Goal: Task Accomplishment & Management: Use online tool/utility

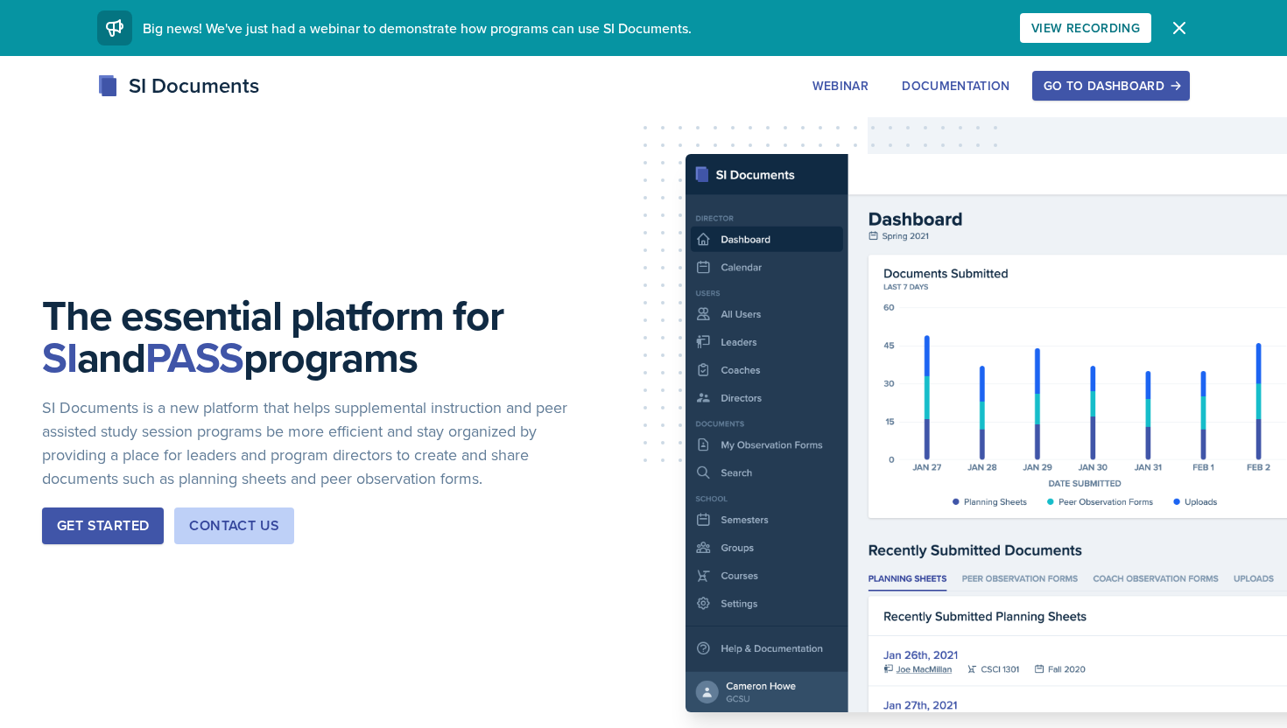
click at [1129, 101] on div "SI Documents Webinar Documentation Go to Dashboard Sign Up Go to Dashboard" at bounding box center [643, 86] width 1120 height 32
click at [1124, 85] on div "Go to Dashboard" at bounding box center [1110, 86] width 135 height 14
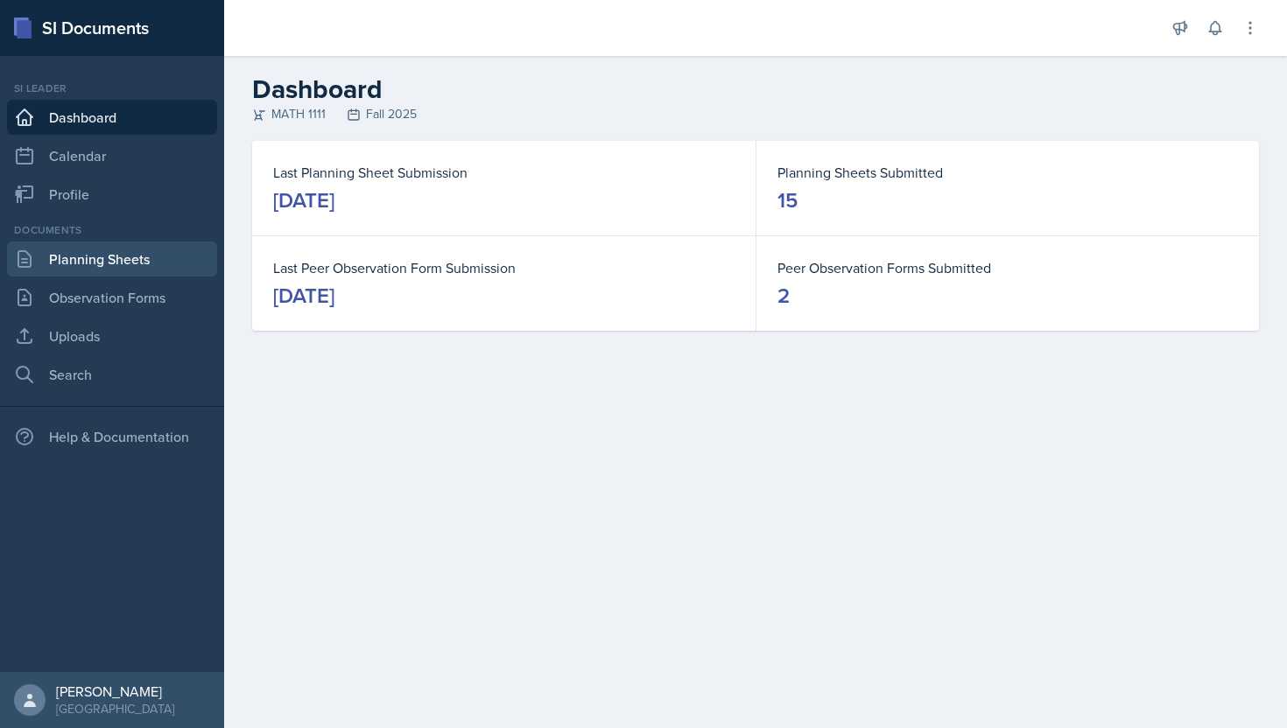
click at [108, 262] on link "Planning Sheets" at bounding box center [112, 259] width 210 height 35
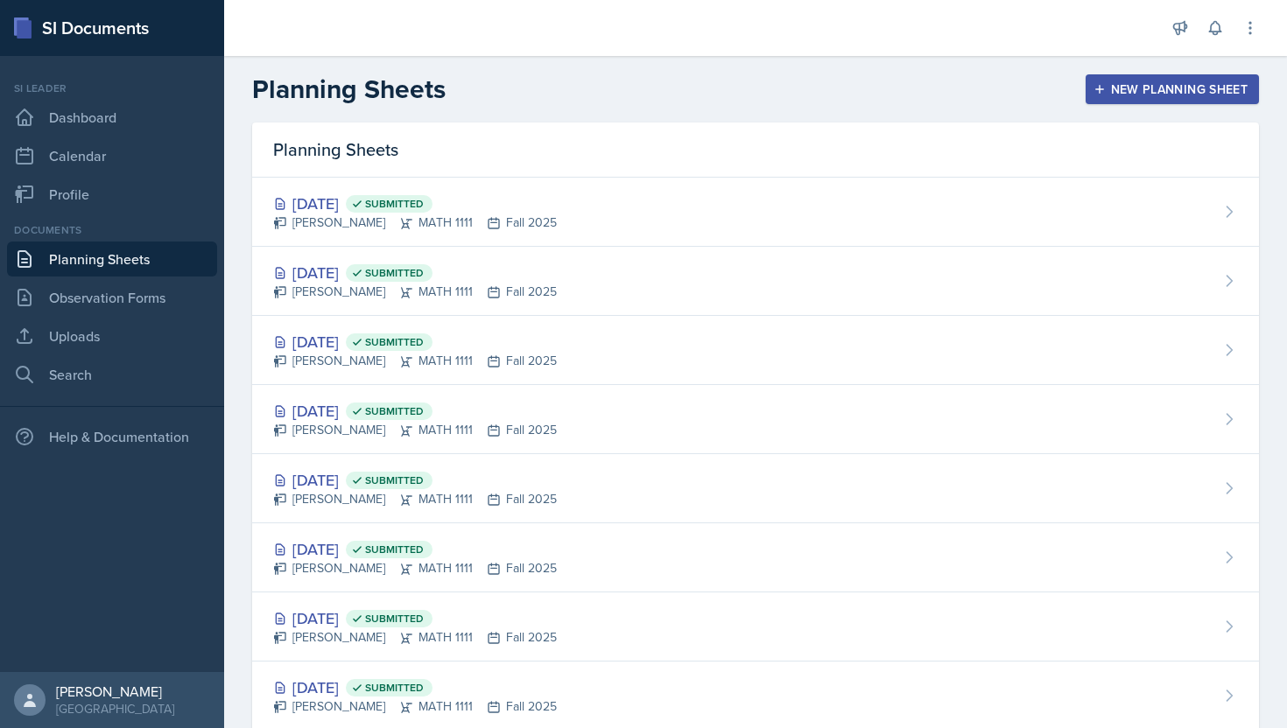
click at [1130, 87] on div "New Planning Sheet" at bounding box center [1172, 89] width 151 height 14
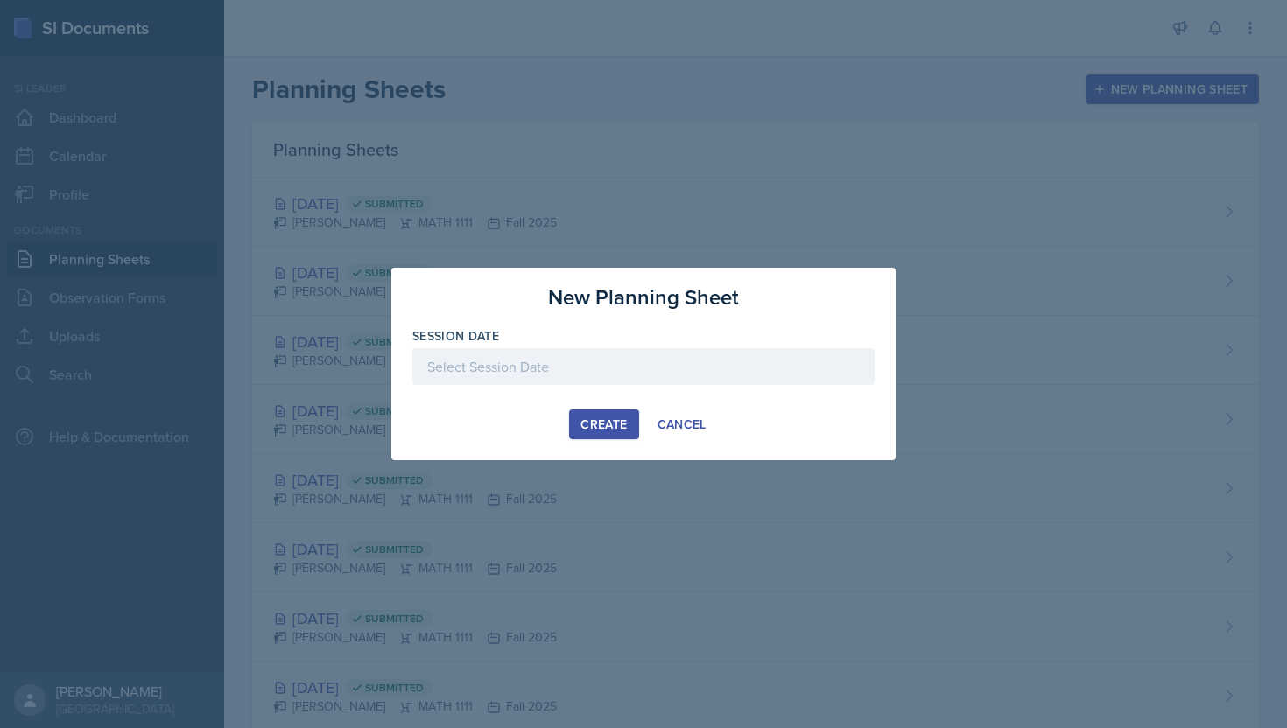
click at [577, 380] on div at bounding box center [643, 366] width 462 height 37
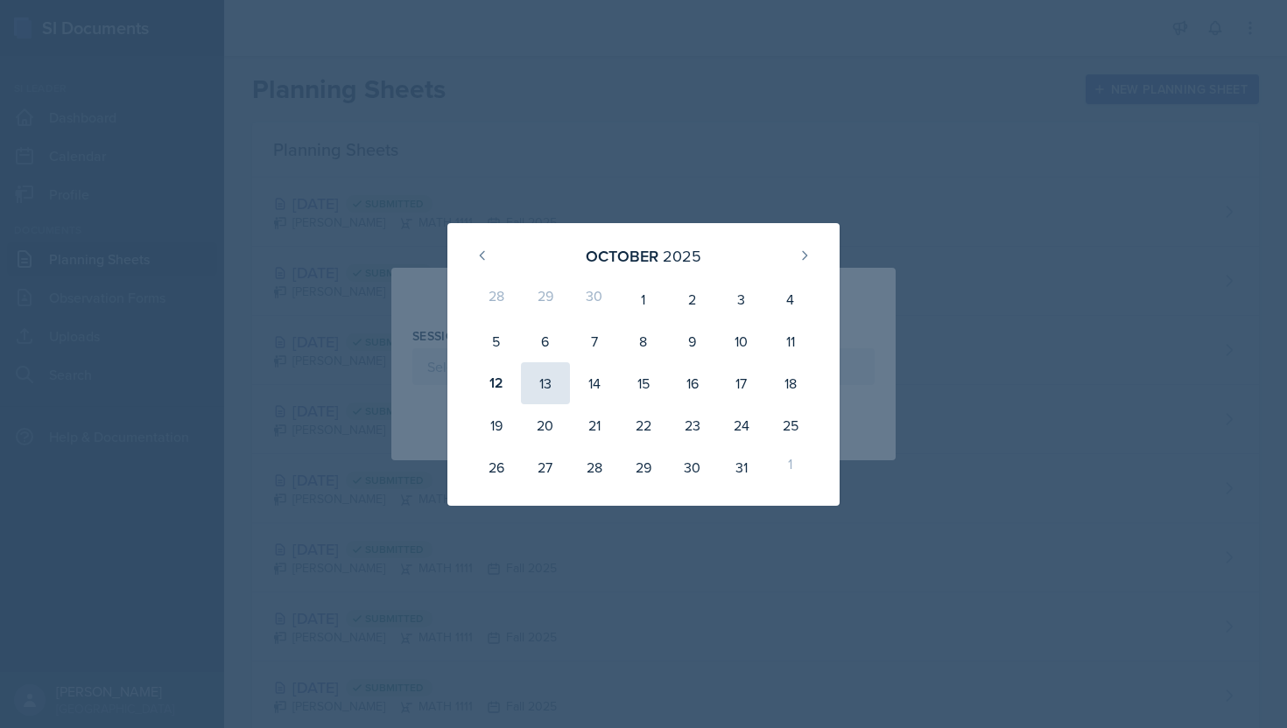
click at [553, 380] on div "13" at bounding box center [545, 383] width 49 height 42
type input "[DATE]"
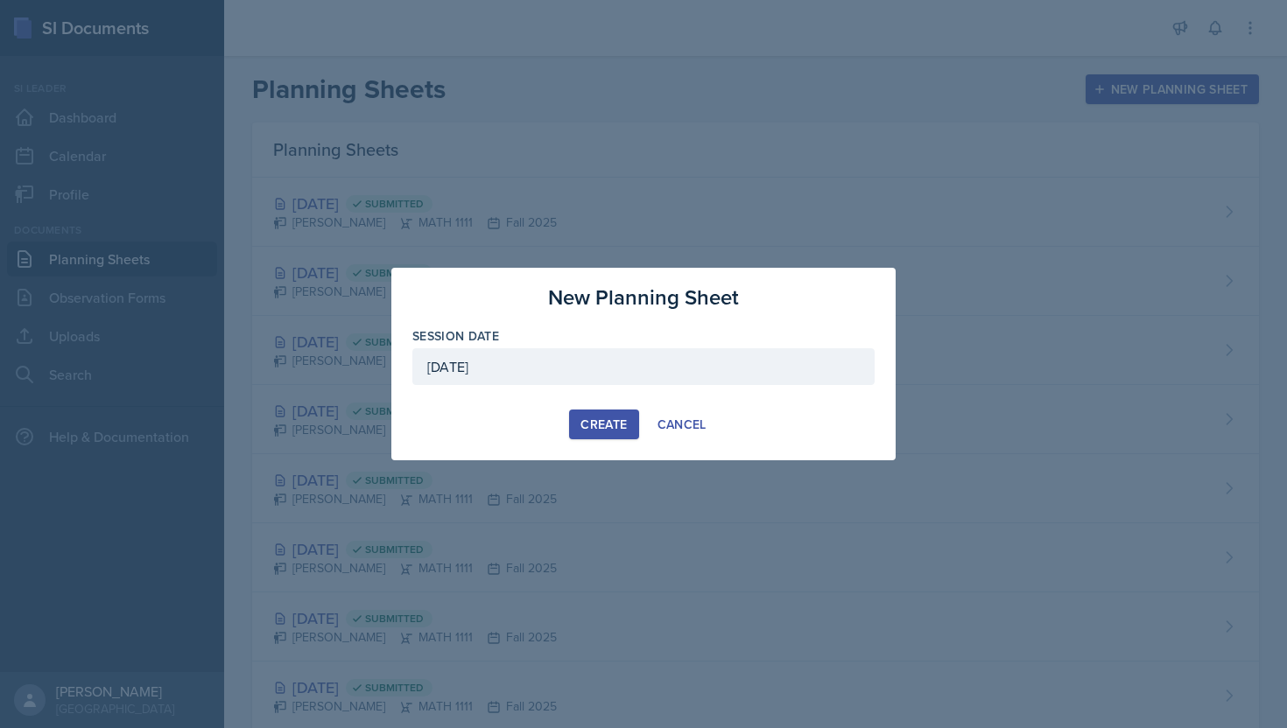
click at [618, 435] on button "Create" at bounding box center [603, 425] width 69 height 30
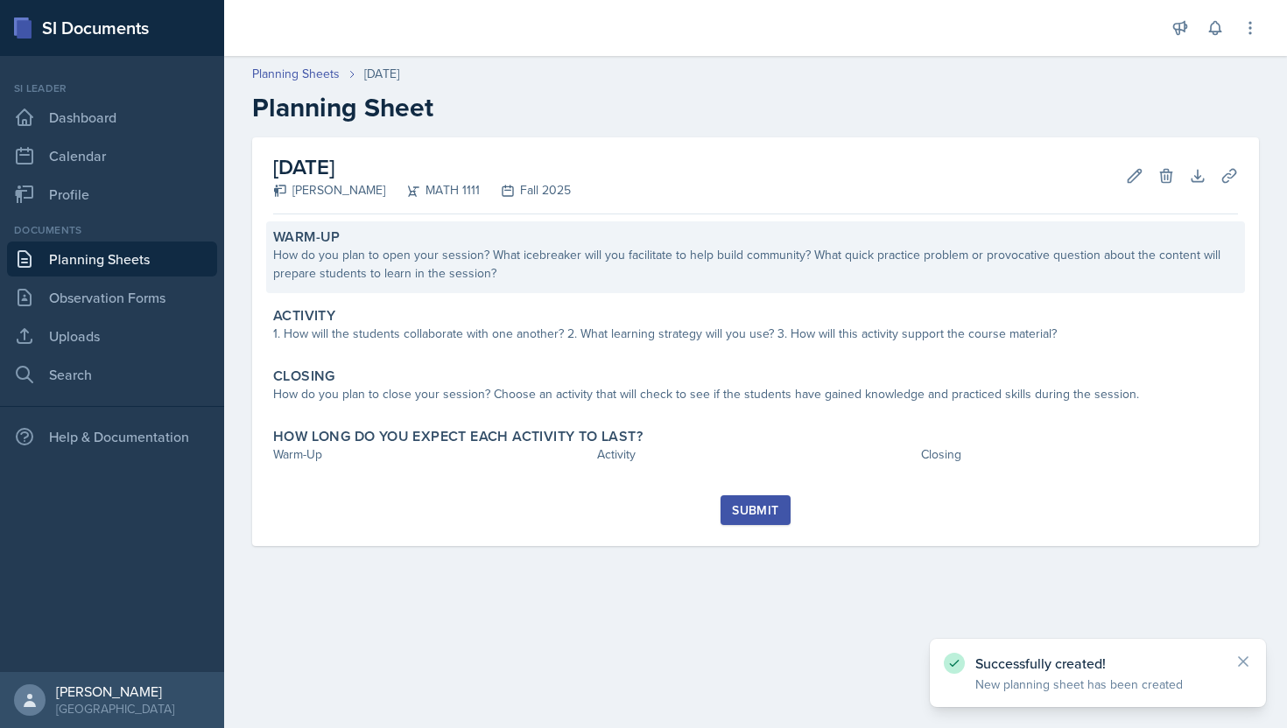
click at [727, 246] on div "How do you plan to open your session? What icebreaker will you facilitate to he…" at bounding box center [755, 264] width 964 height 37
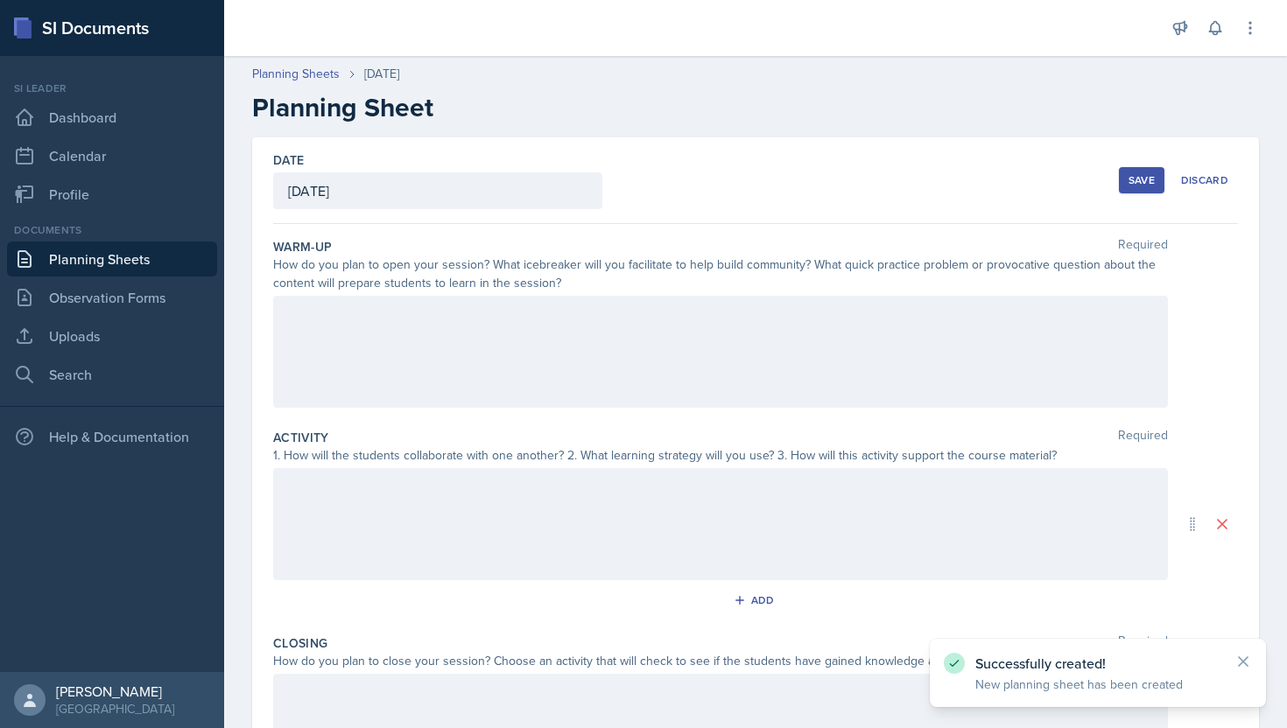
click at [654, 347] on div at bounding box center [720, 352] width 894 height 112
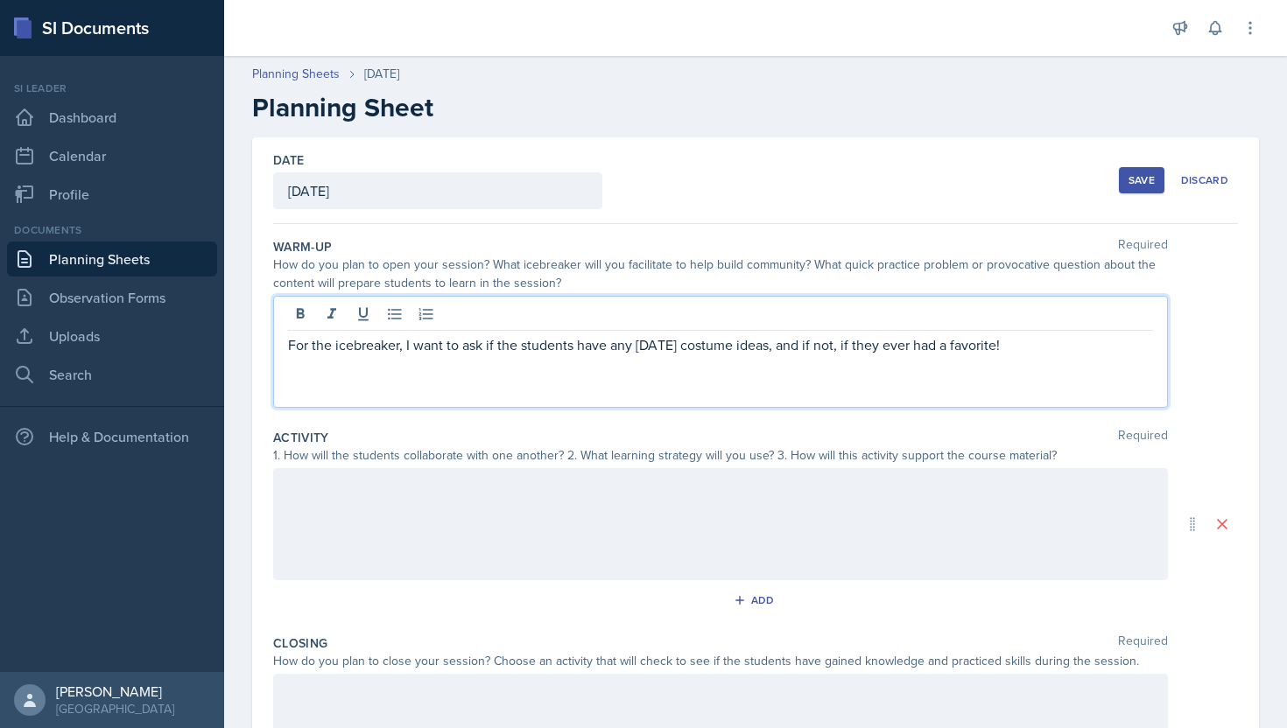
click at [1061, 349] on p "For the icebreaker, I want to ask if the students have any [DATE] costume ideas…" at bounding box center [720, 344] width 865 height 21
click at [1055, 351] on p "For the icebreaker, I want to ask if the students have any [DATE] costume ideas…" at bounding box center [720, 344] width 865 height 21
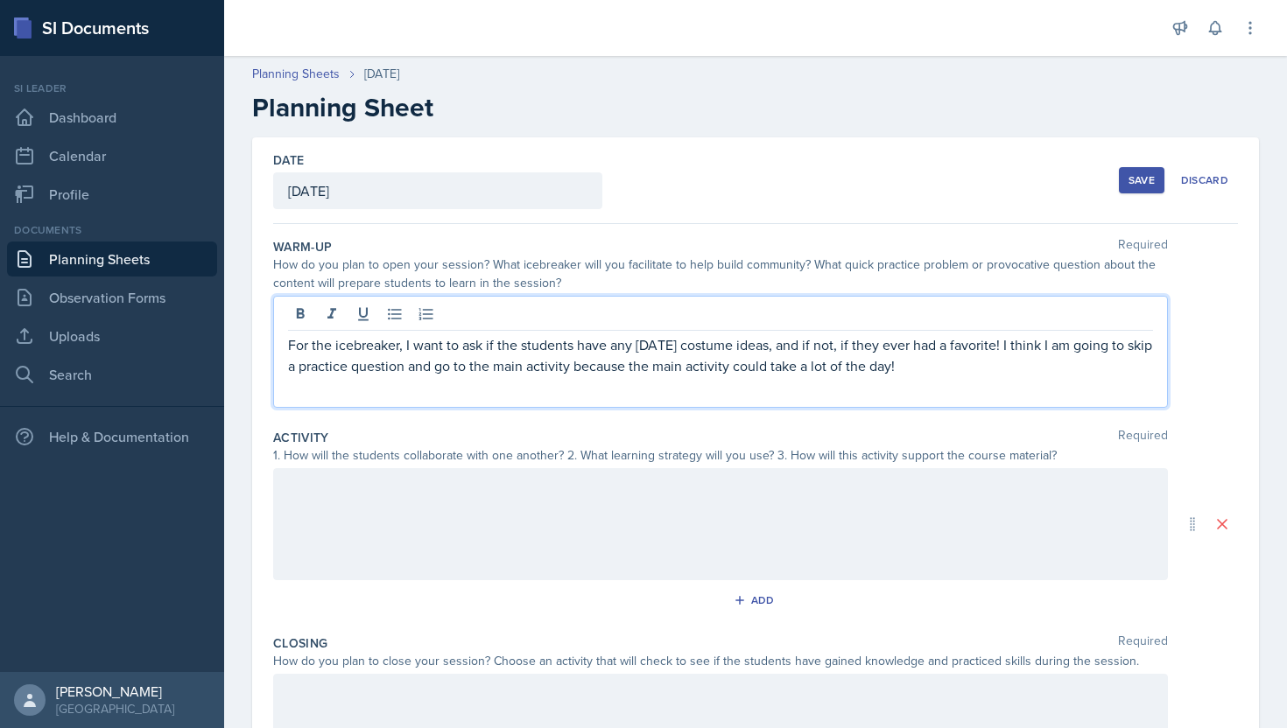
click at [653, 538] on div at bounding box center [720, 524] width 894 height 112
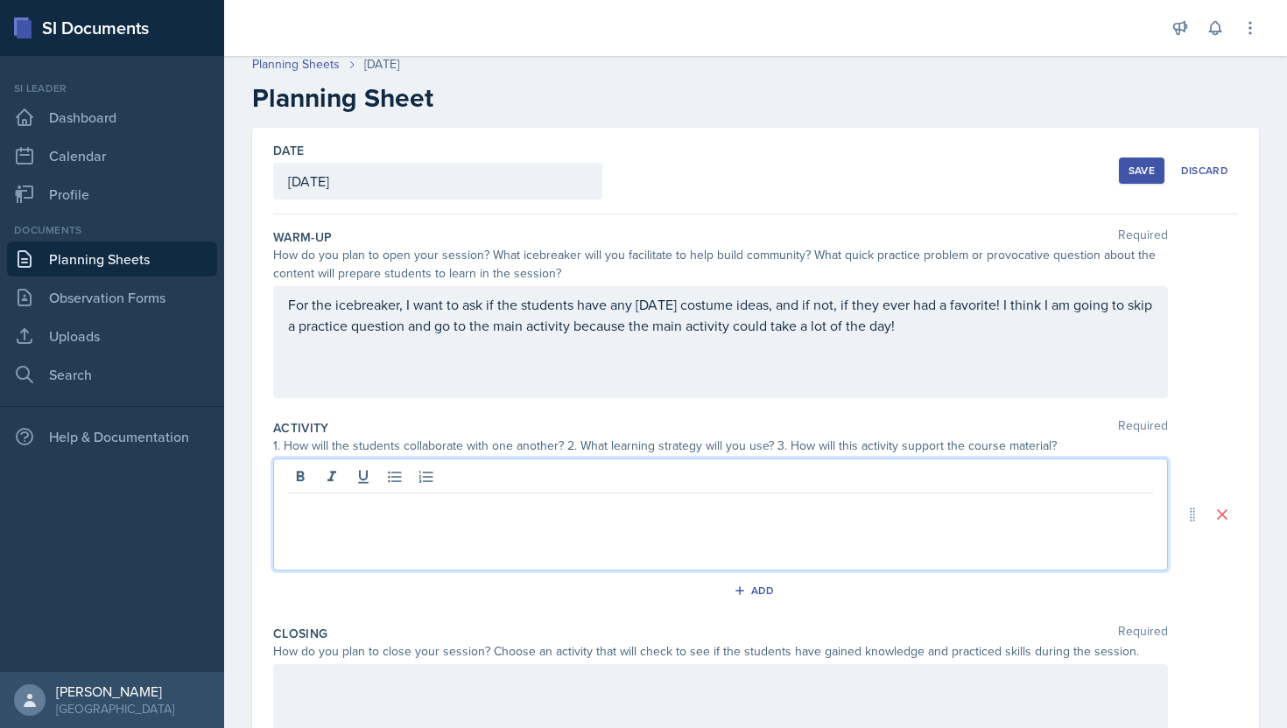
scroll to position [13, 0]
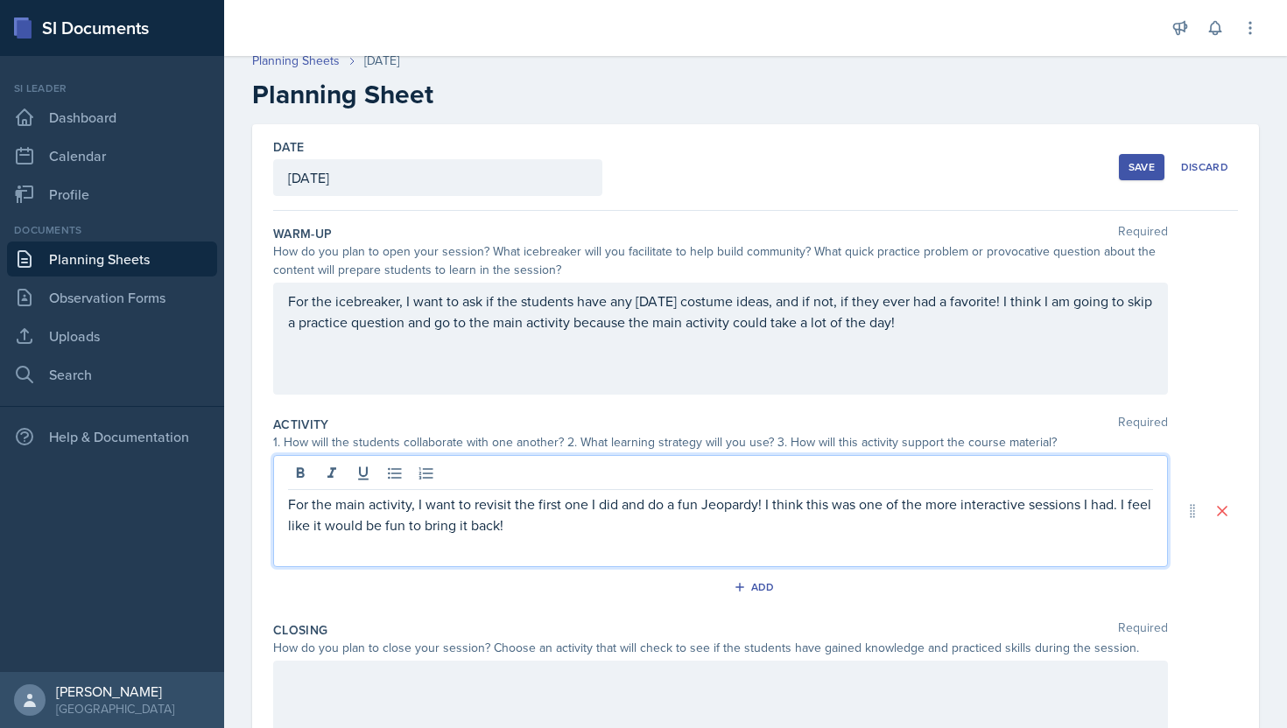
click at [507, 530] on p "For the main activity, I want to revisit the first one I did and do a fun Jeopa…" at bounding box center [720, 515] width 865 height 42
click at [537, 533] on p "For the main activity, I want to revisit the first one I did and do a fun Jeopa…" at bounding box center [720, 515] width 865 height 42
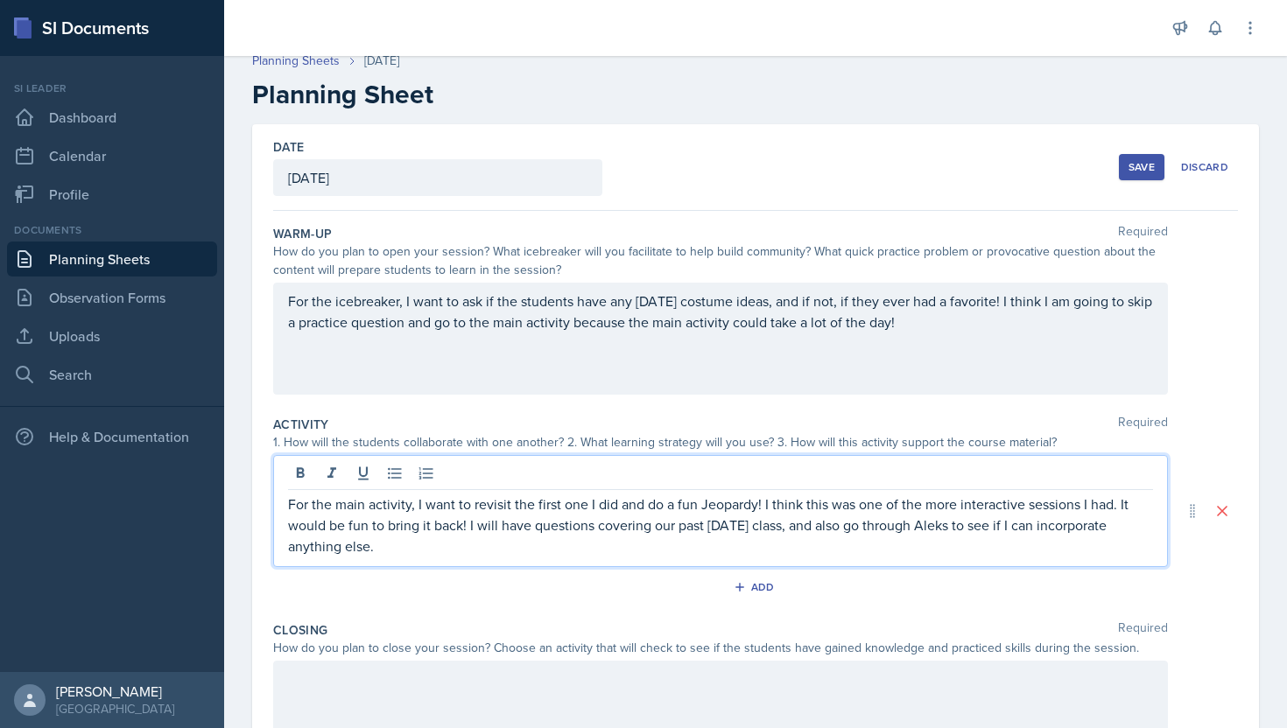
scroll to position [136, 0]
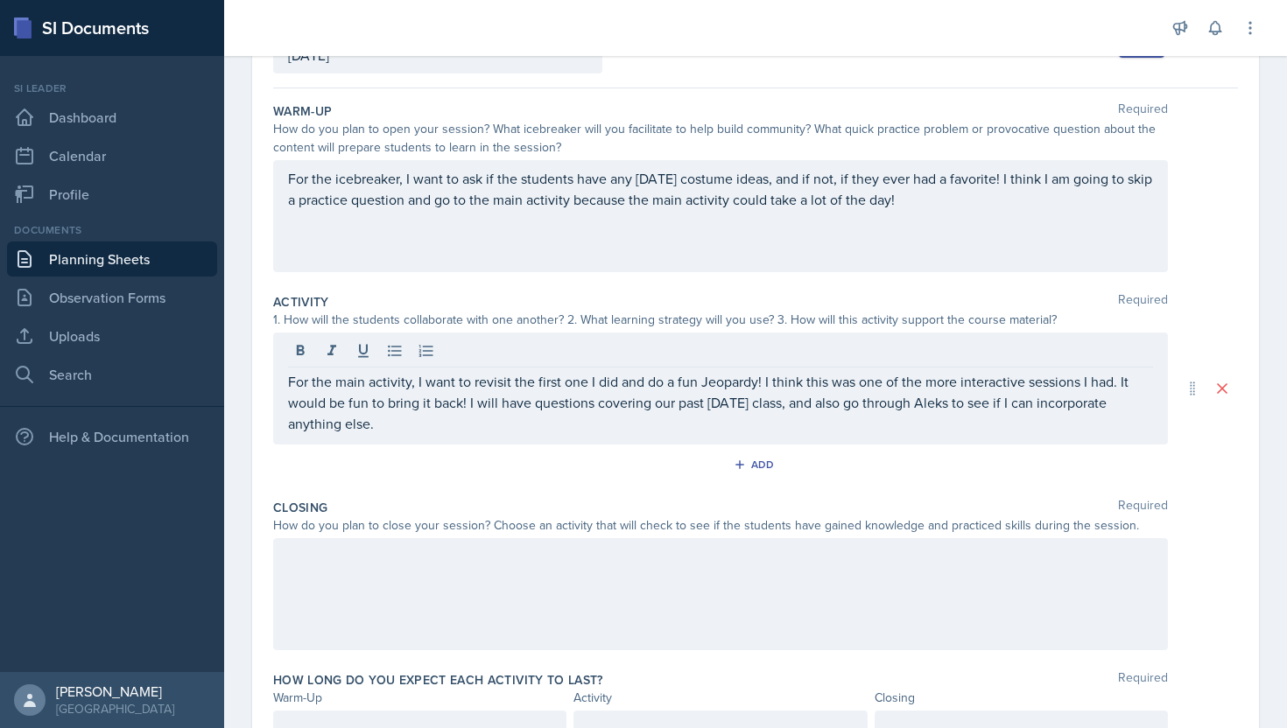
click at [758, 439] on div "For the main activity, I want to revisit the first one I did and do a fun Jeopa…" at bounding box center [720, 389] width 894 height 112
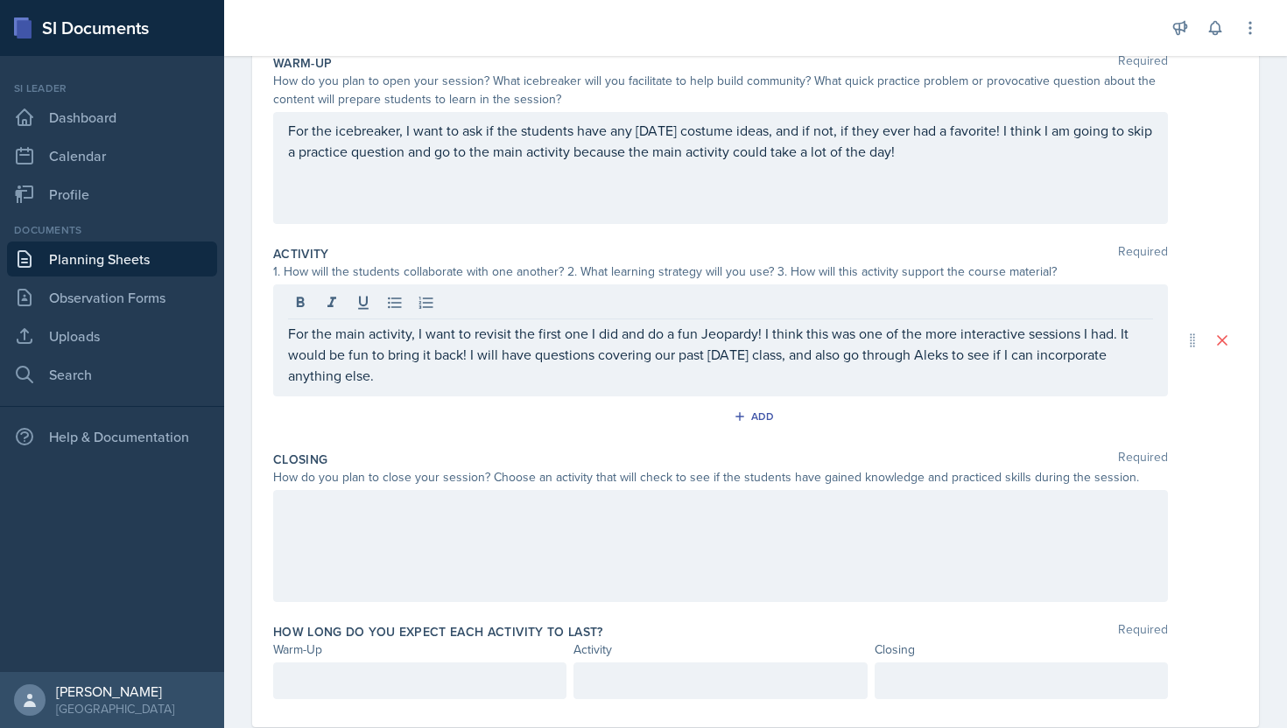
click at [569, 564] on div at bounding box center [720, 546] width 894 height 112
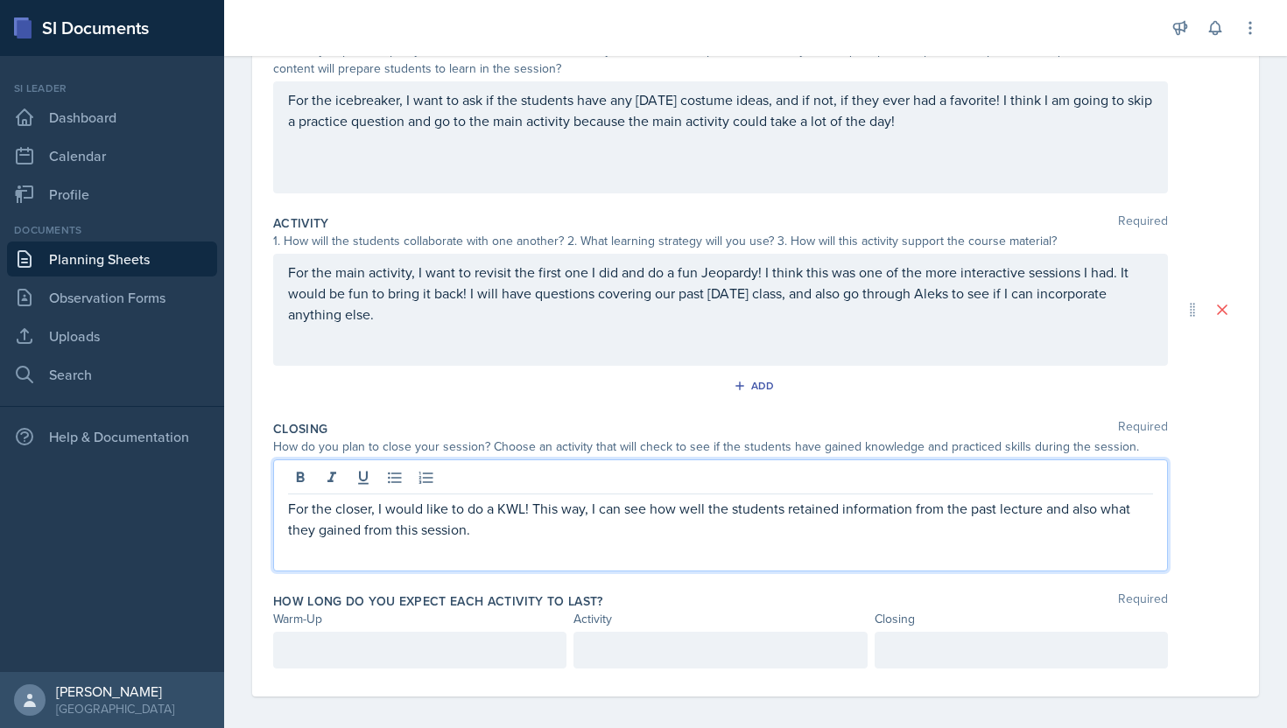
scroll to position [225, 0]
